Goal: Information Seeking & Learning: Learn about a topic

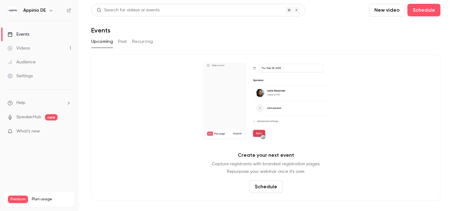
click at [23, 49] on div "Videos" at bounding box center [19, 48] width 22 height 6
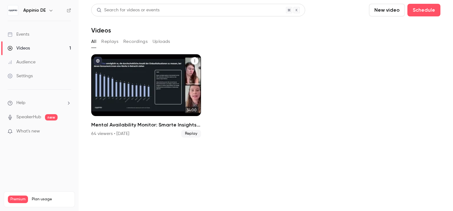
click at [166, 100] on div "Mental Availability Monitor: Smarte Insights nutzen, um deine Marke effizient z…" at bounding box center [146, 85] width 110 height 62
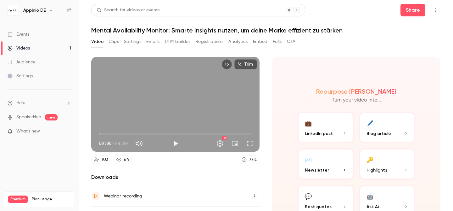
click at [27, 34] on div "Events" at bounding box center [19, 34] width 22 height 6
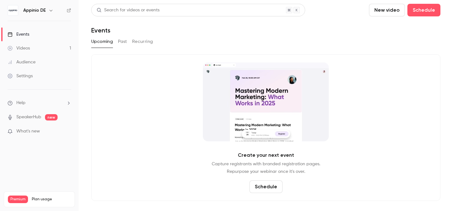
click at [123, 41] on button "Past" at bounding box center [122, 42] width 9 height 10
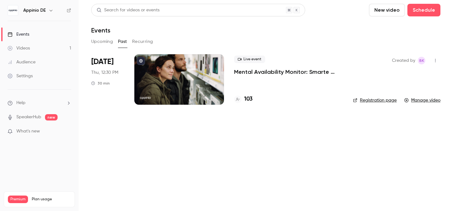
click at [384, 99] on link "Registration page" at bounding box center [375, 100] width 44 height 6
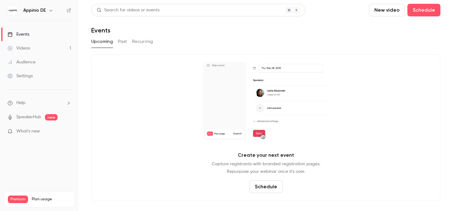
click at [124, 39] on button "Past" at bounding box center [122, 42] width 9 height 10
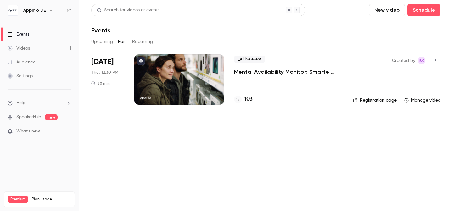
click at [256, 71] on p "Mental Availability Monitor: Smarte Insights nutzen, um deine Marke effizient z…" at bounding box center [288, 72] width 109 height 8
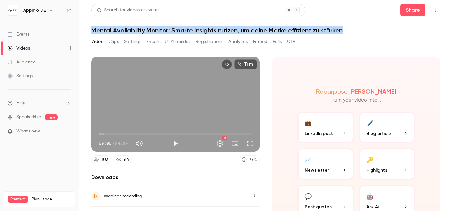
drag, startPoint x: 92, startPoint y: 31, endPoint x: 343, endPoint y: 30, distance: 251.8
click at [343, 30] on h1 "Mental Availability Monitor: Smarte Insights nutzen, um deine Marke effizient z…" at bounding box center [265, 30] width 349 height 8
copy h1 "Mental Availability Monitor: Smarte Insights nutzen, um deine Marke effizient z…"
click at [22, 32] on div "Events" at bounding box center [19, 34] width 22 height 6
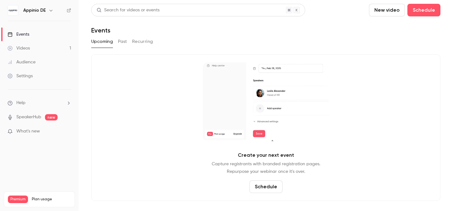
click at [120, 43] on button "Past" at bounding box center [122, 42] width 9 height 10
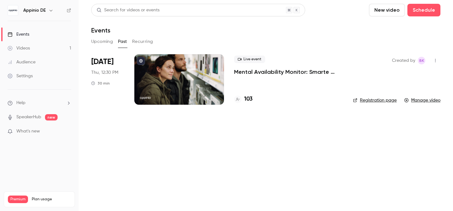
click at [383, 100] on link "Registration page" at bounding box center [375, 100] width 44 height 6
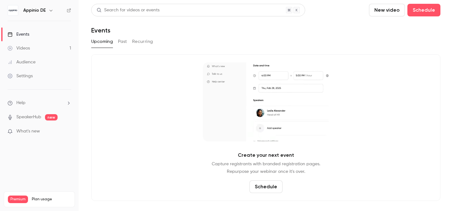
click at [123, 41] on button "Past" at bounding box center [122, 42] width 9 height 10
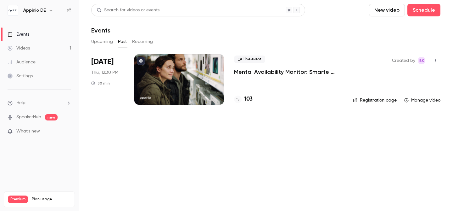
click at [381, 99] on link "Registration page" at bounding box center [375, 100] width 44 height 6
